Goal: Check status: Check status

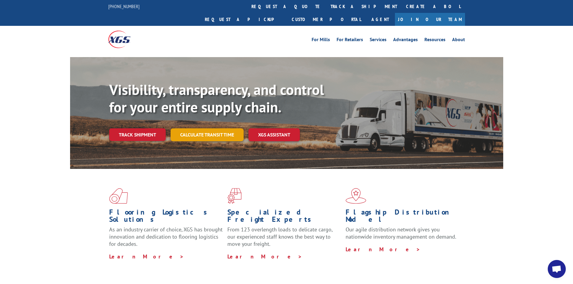
click at [204, 128] on link "Calculate transit time" at bounding box center [206, 134] width 73 height 13
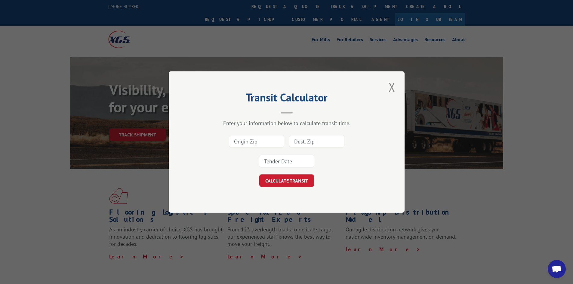
click at [79, 135] on div "Transit Calculator Enter your information below to calculate transit time. CALC…" at bounding box center [286, 142] width 573 height 284
click at [390, 89] on button "Close modal" at bounding box center [392, 87] width 10 height 17
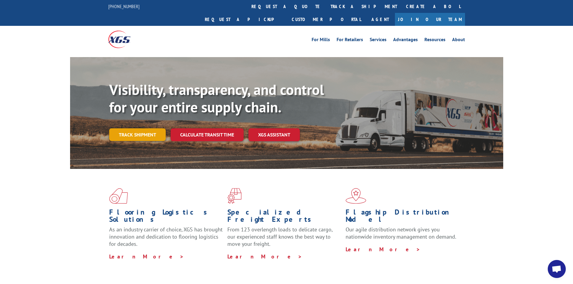
click at [140, 128] on link "Track shipment" at bounding box center [137, 134] width 57 height 13
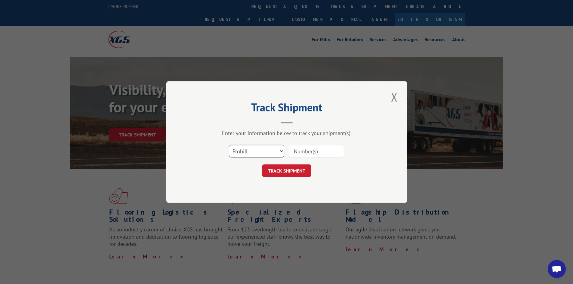
click at [253, 150] on select "Select category... Probill BOL PO" at bounding box center [256, 151] width 55 height 13
select select "po"
click at [229, 145] on select "Select category... Probill BOL PO" at bounding box center [256, 151] width 55 height 13
click at [304, 150] on input at bounding box center [316, 151] width 55 height 13
type input "c9719"
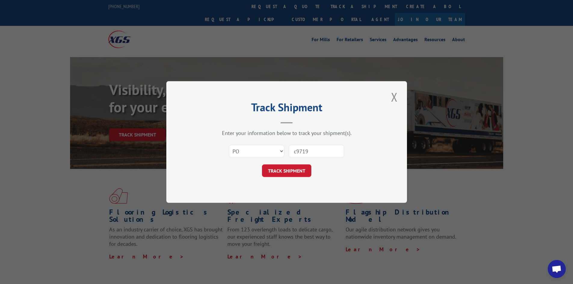
click button "TRACK SHIPMENT" at bounding box center [286, 170] width 49 height 13
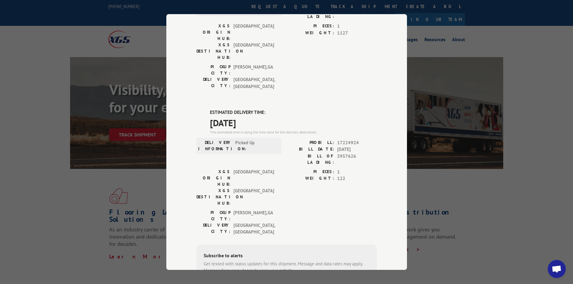
scroll to position [113, 0]
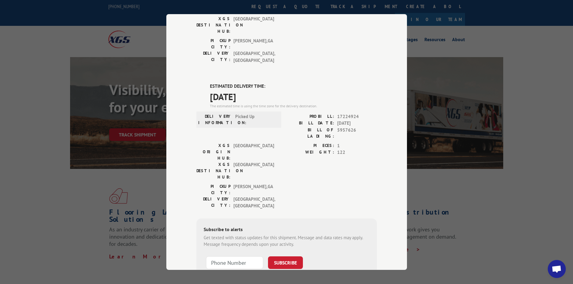
click at [0, 72] on div "Track Shipment DELIVERED DELIVERY INFORMATION: [DATE] 09:20 am [PERSON_NAME]: 1…" at bounding box center [286, 142] width 573 height 284
click at [63, 81] on div "Track Shipment DELIVERED DELIVERY INFORMATION: [DATE] 09:20 am [PERSON_NAME]: 1…" at bounding box center [286, 142] width 573 height 284
